Goal: Use online tool/utility

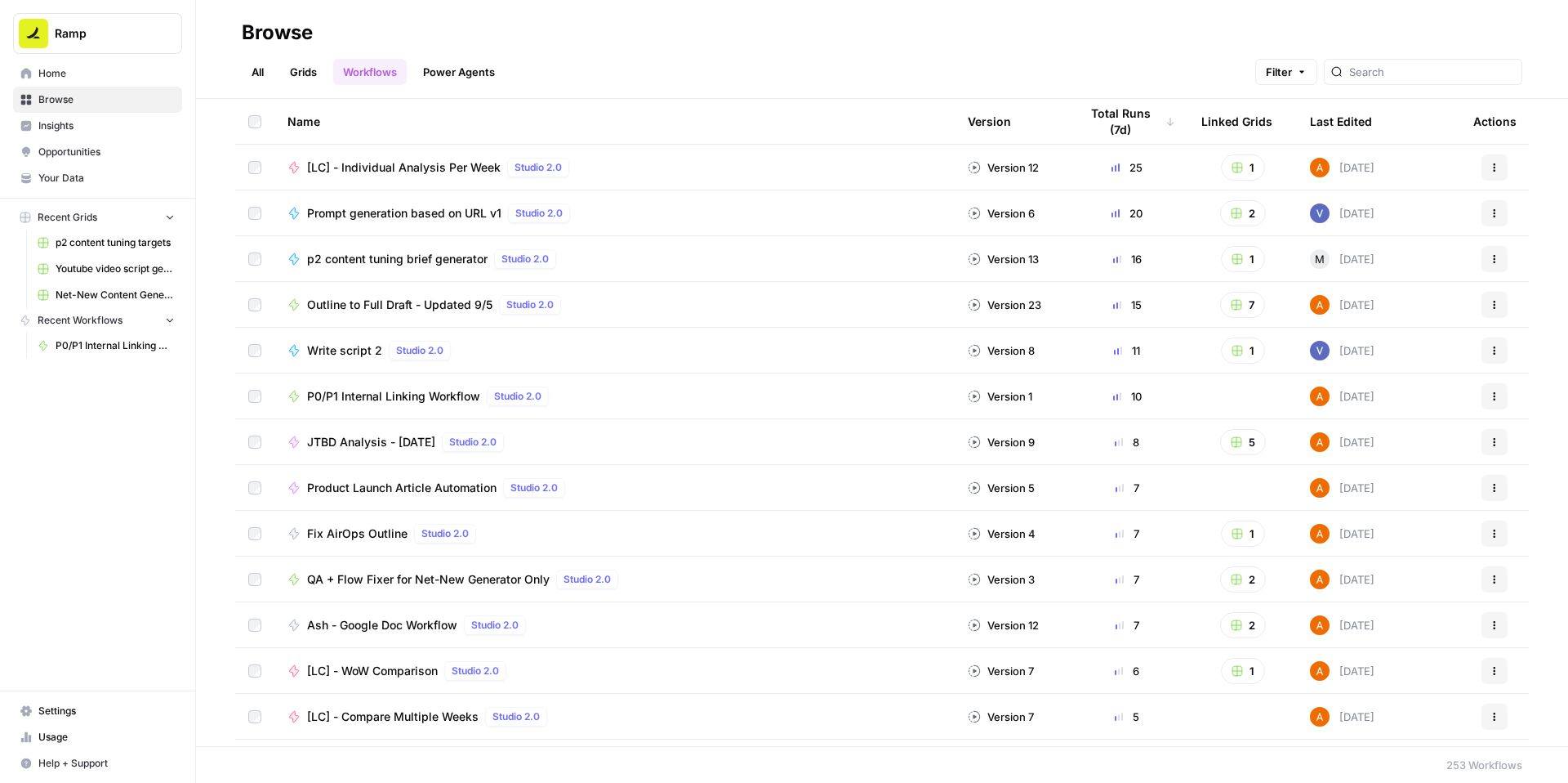
click at [377, 399] on span "P0/P1 Internal Linking Workflow" at bounding box center [394, 396] width 173 height 17
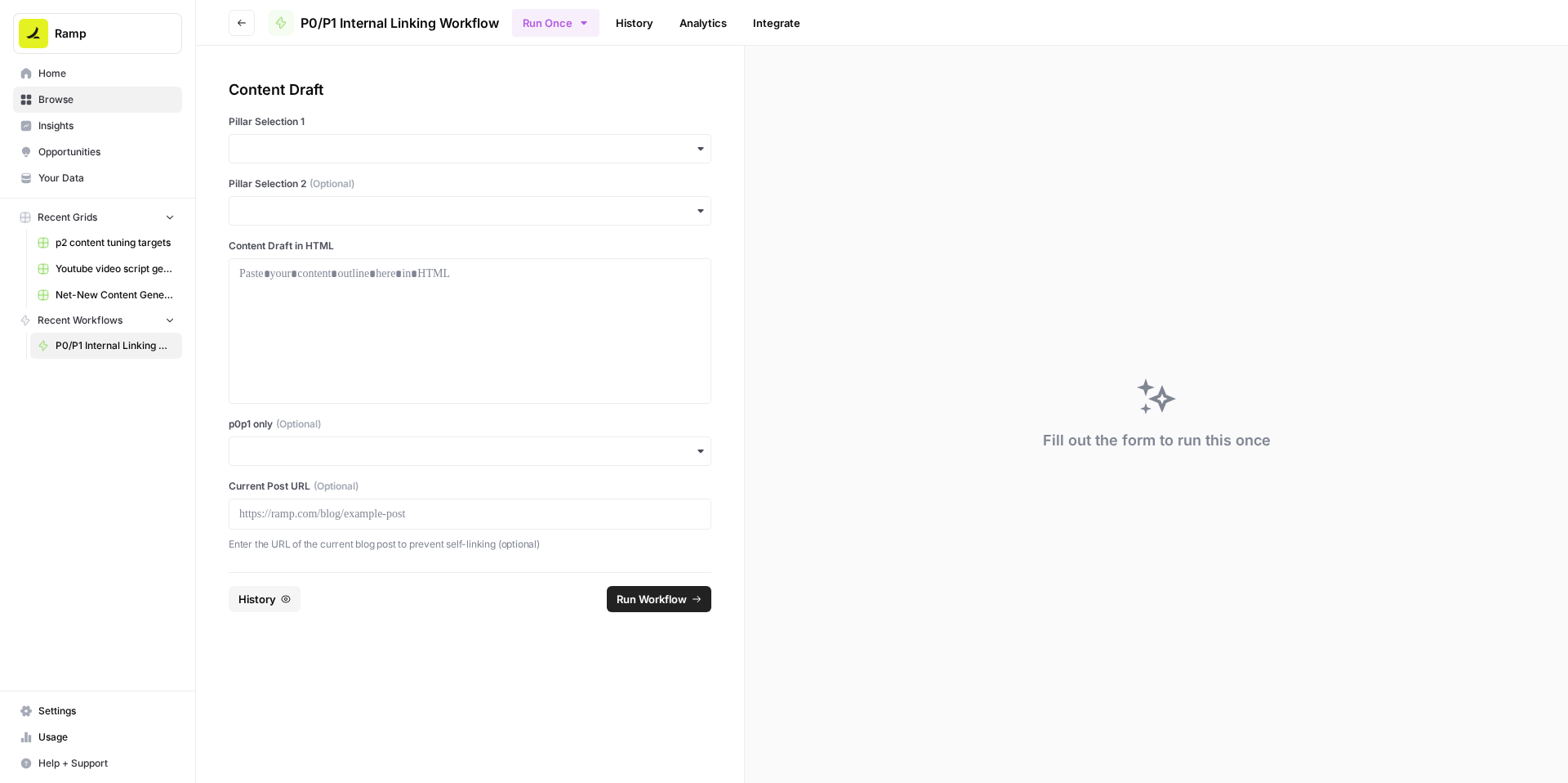
click at [418, 504] on div at bounding box center [470, 514] width 483 height 31
click at [404, 515] on p at bounding box center [470, 513] width 461 height 17
click at [376, 450] on input "p0p1 only (Optional)" at bounding box center [470, 451] width 461 height 17
click at [301, 503] on div "Yes" at bounding box center [470, 496] width 481 height 31
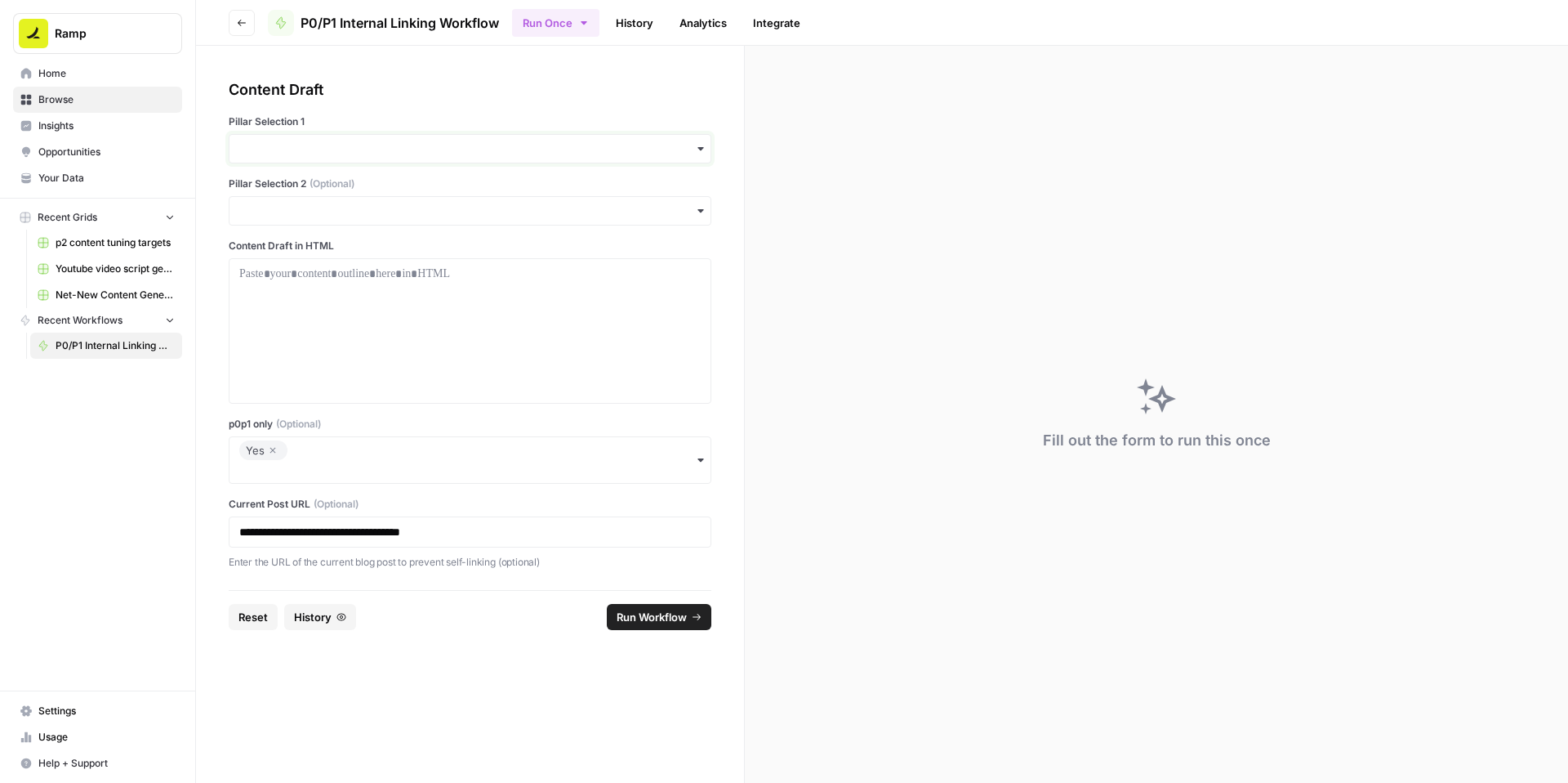
click at [330, 146] on input "Pillar Selection 1" at bounding box center [470, 148] width 461 height 17
click at [294, 286] on div "Procurement" at bounding box center [470, 286] width 481 height 31
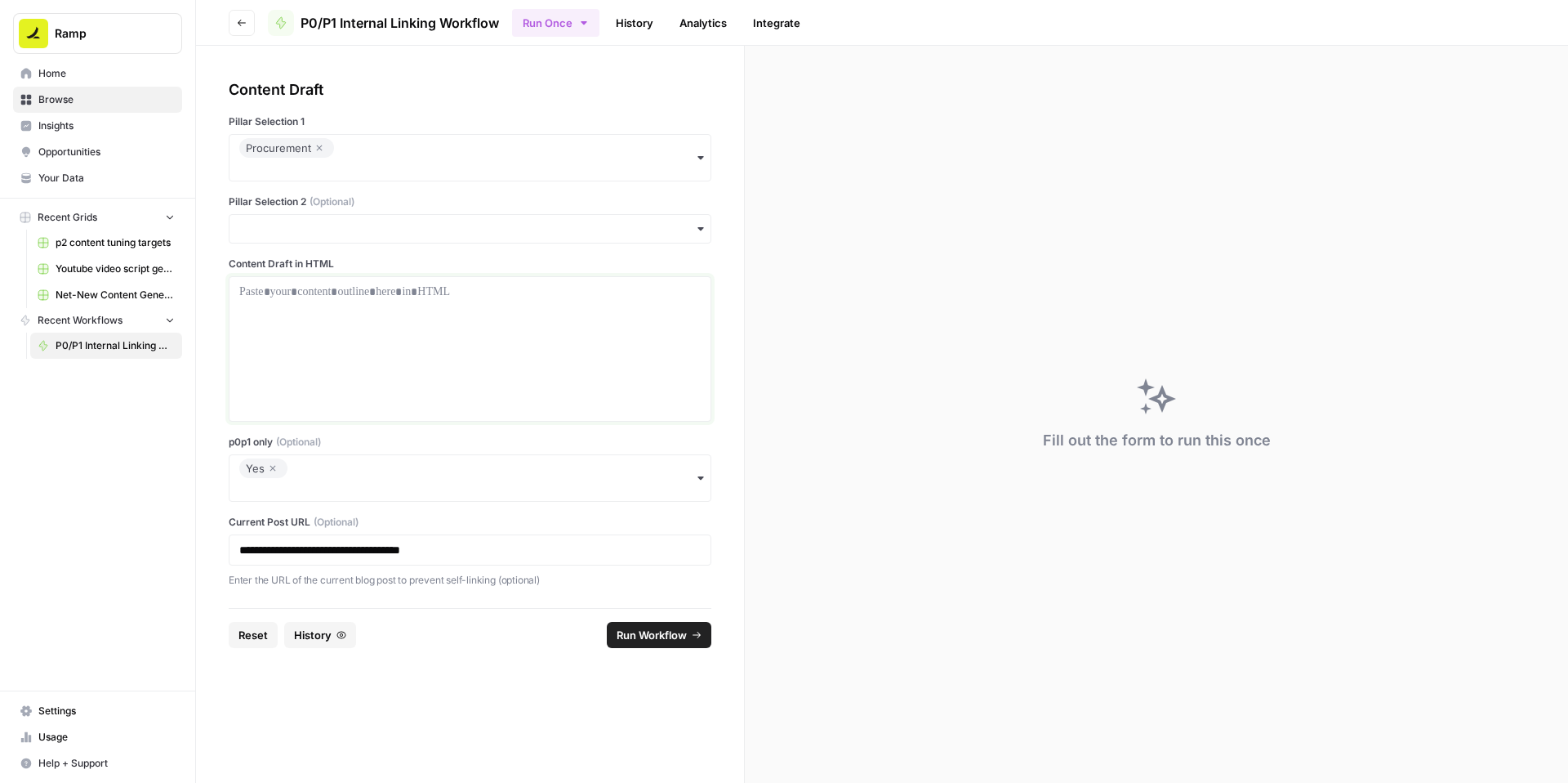
click at [330, 313] on div at bounding box center [470, 349] width 461 height 130
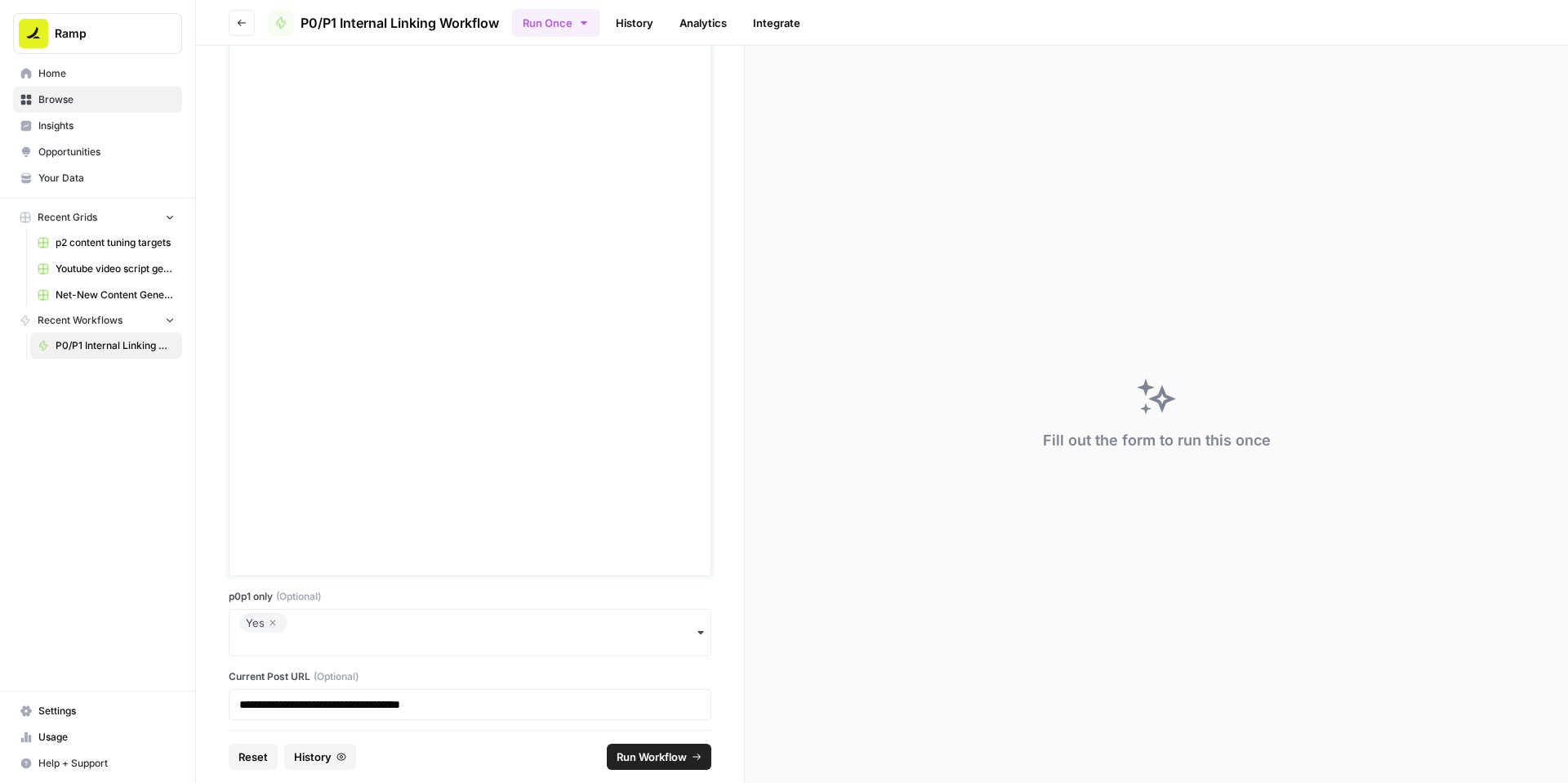
scroll to position [2690, 0]
click at [640, 751] on span "Run Workflow" at bounding box center [652, 757] width 70 height 17
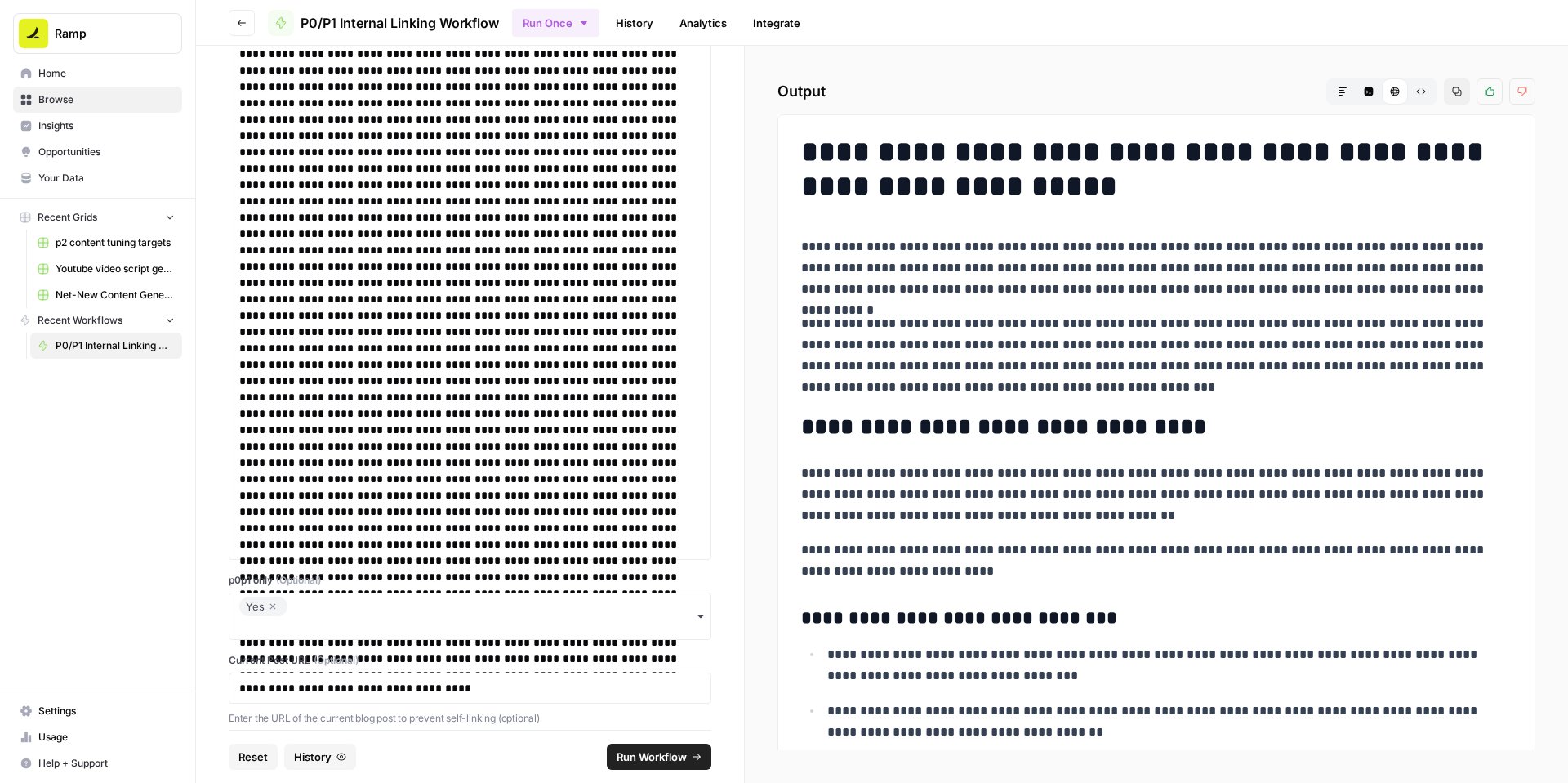
click at [1459, 93] on icon "button" at bounding box center [1457, 92] width 10 height 10
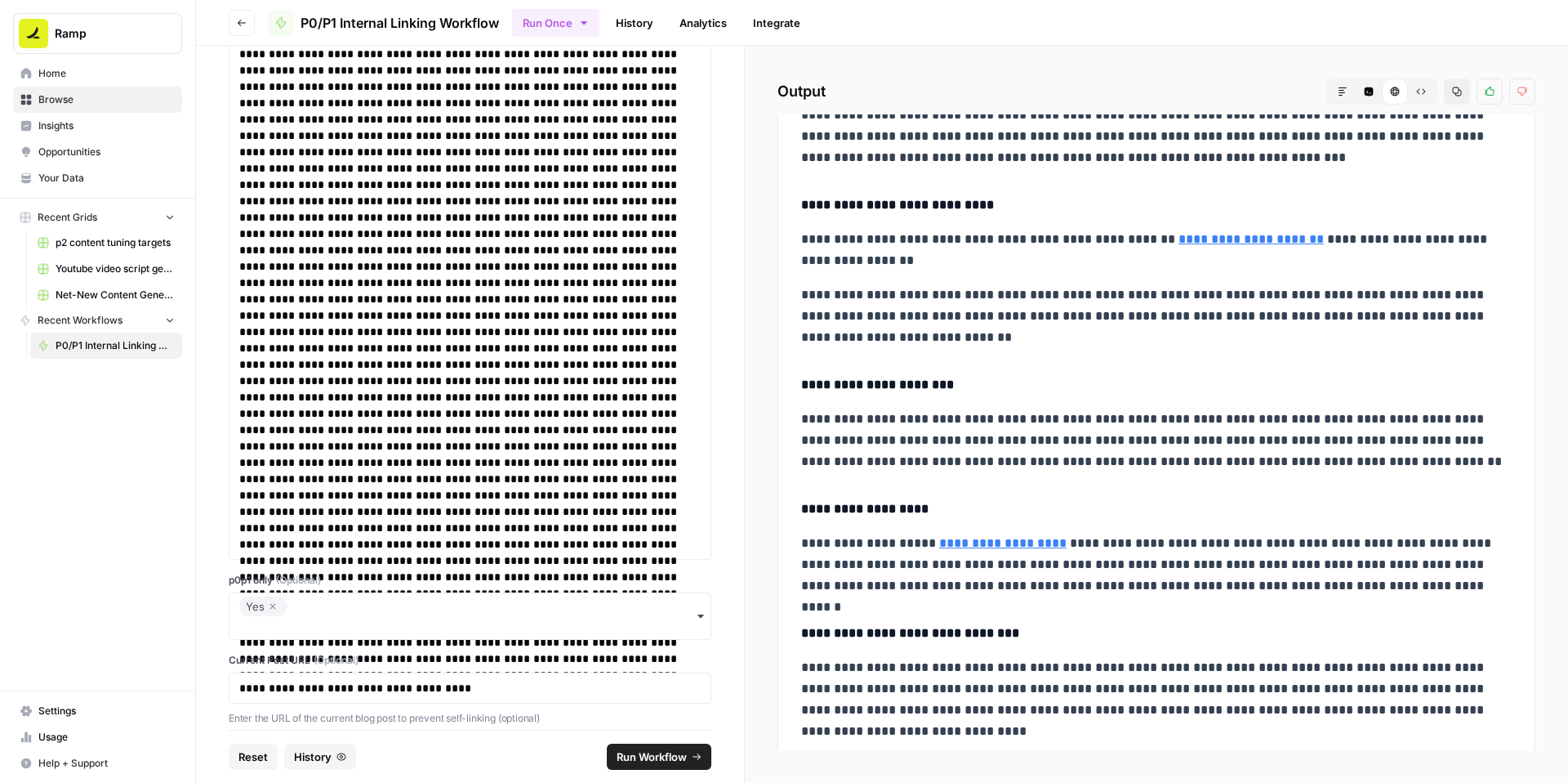
scroll to position [4397, 0]
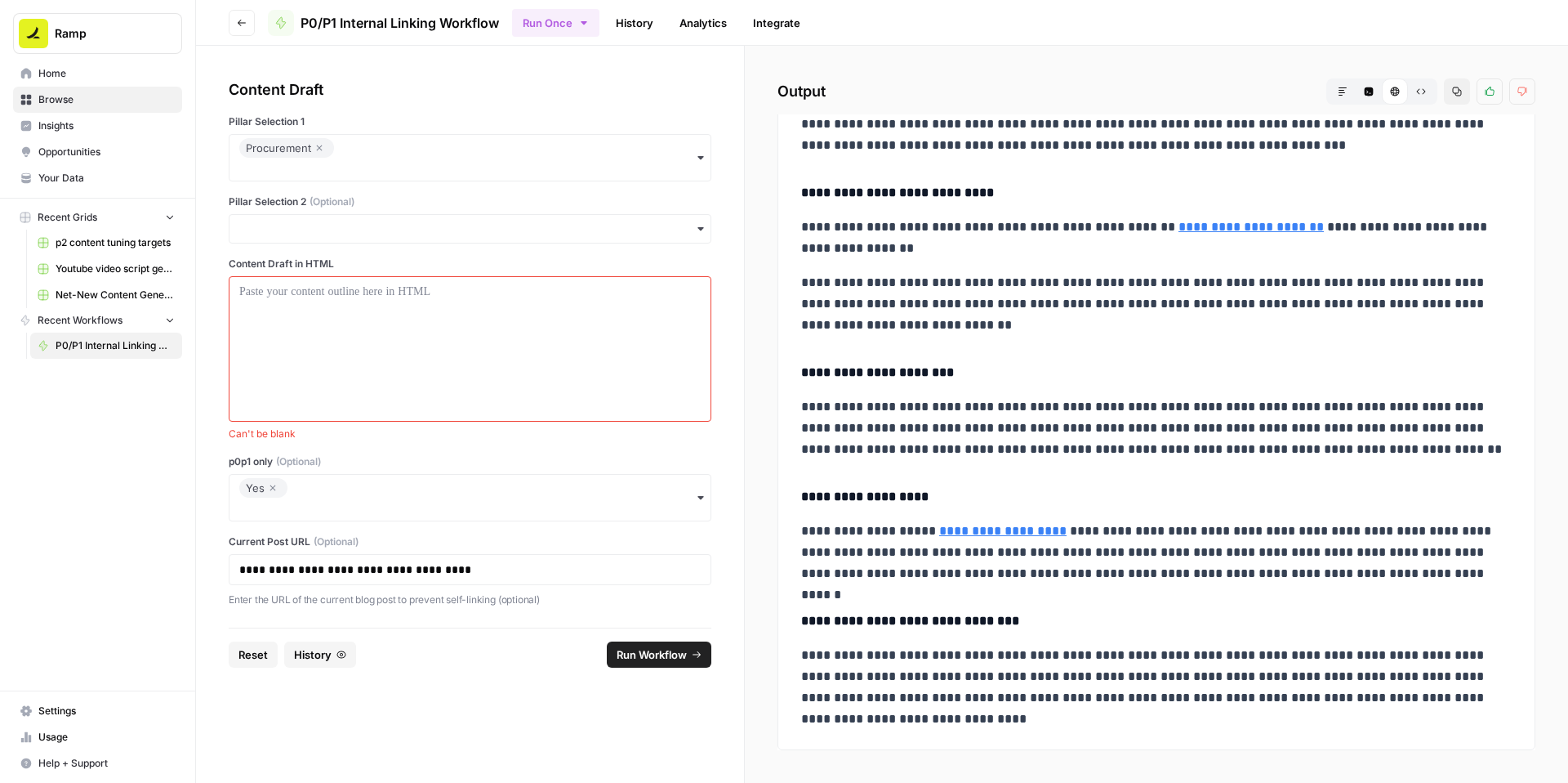
click at [272, 490] on icon "button" at bounding box center [273, 488] width 10 height 19
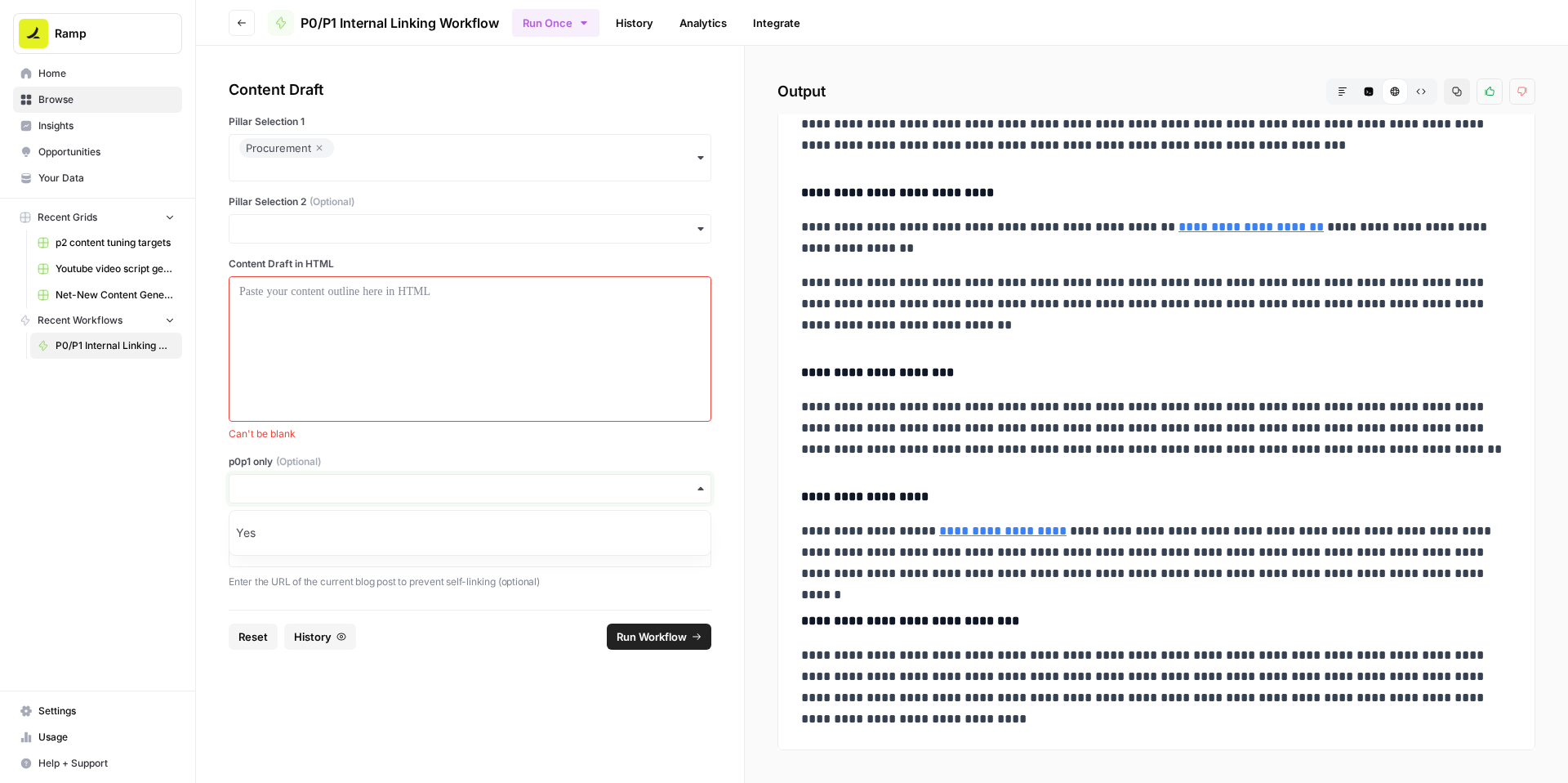
click at [299, 495] on input "p0p1 only (Optional)" at bounding box center [470, 488] width 461 height 17
click at [372, 329] on div at bounding box center [470, 349] width 461 height 130
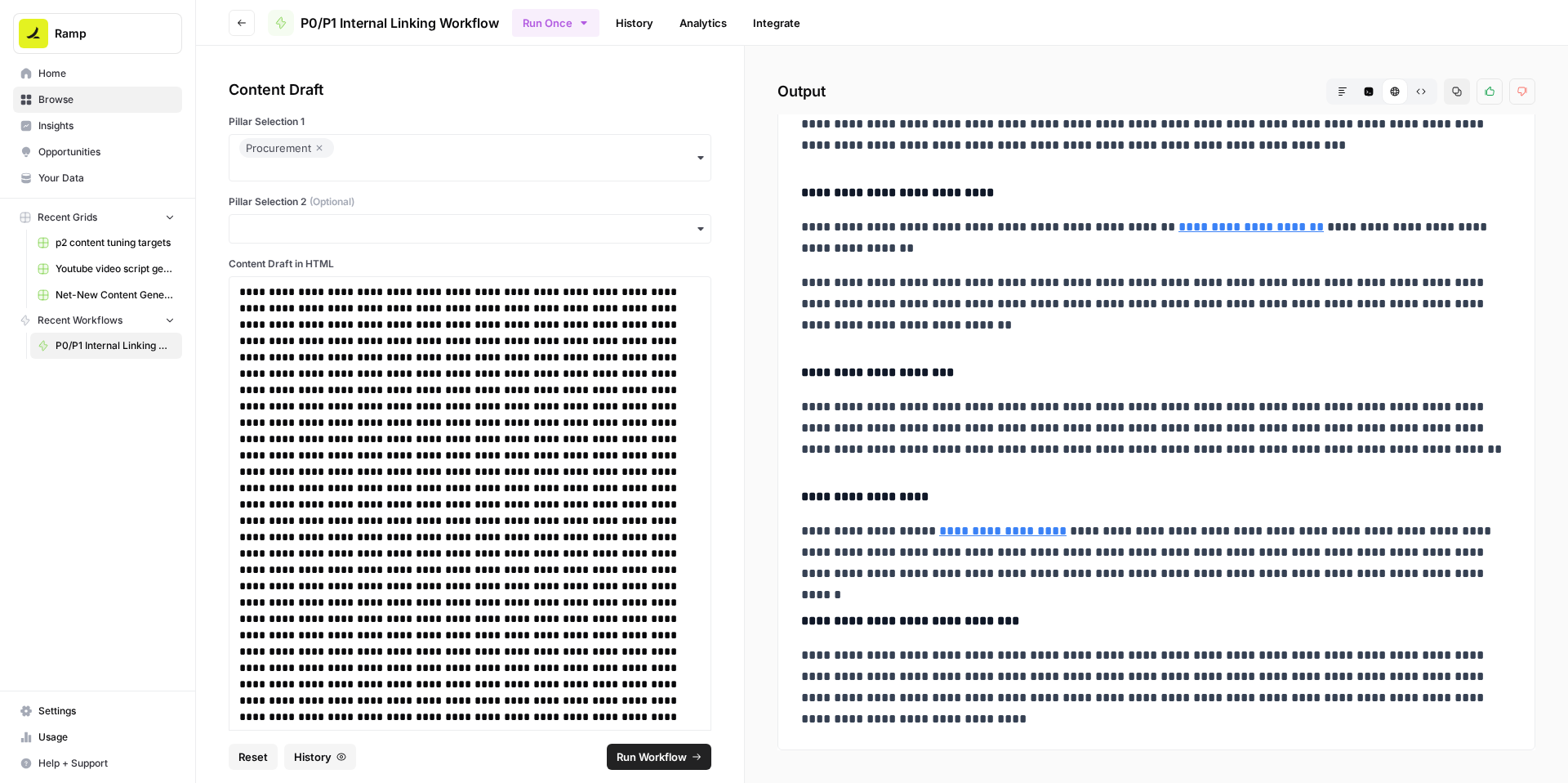
click at [652, 757] on span "Run Workflow" at bounding box center [652, 757] width 70 height 17
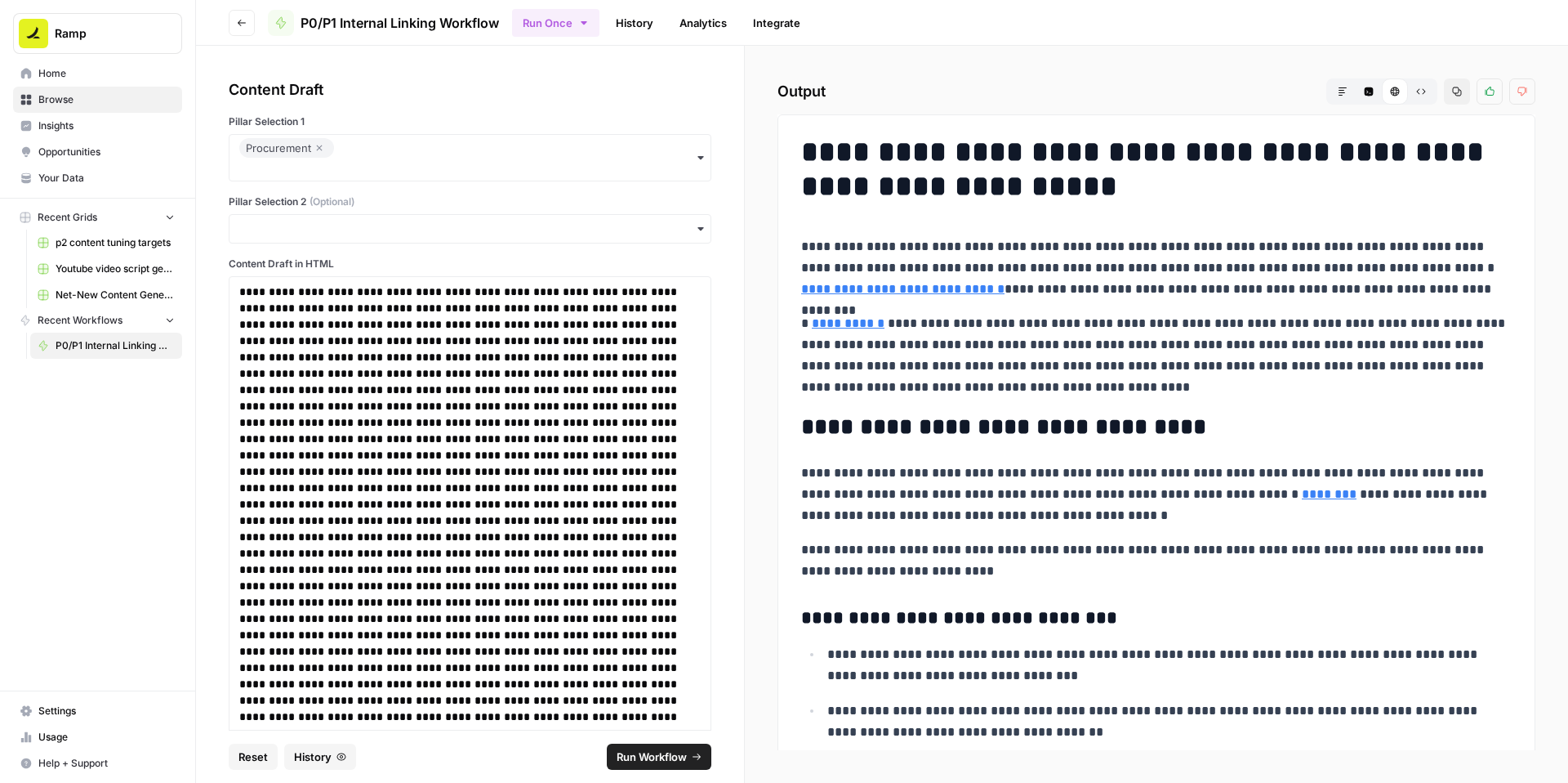
click at [1456, 93] on icon "button" at bounding box center [1457, 92] width 9 height 9
